Goal: Find specific page/section: Find specific page/section

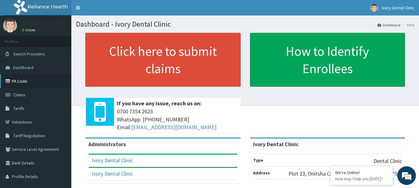
click at [31, 81] on link "PA Code" at bounding box center [35, 81] width 71 height 14
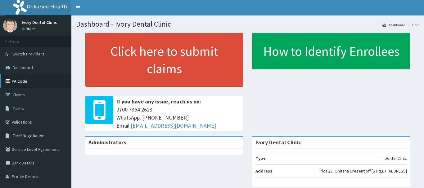
click at [29, 83] on link "PA Code" at bounding box center [35, 81] width 71 height 14
